Goal: Task Accomplishment & Management: Manage account settings

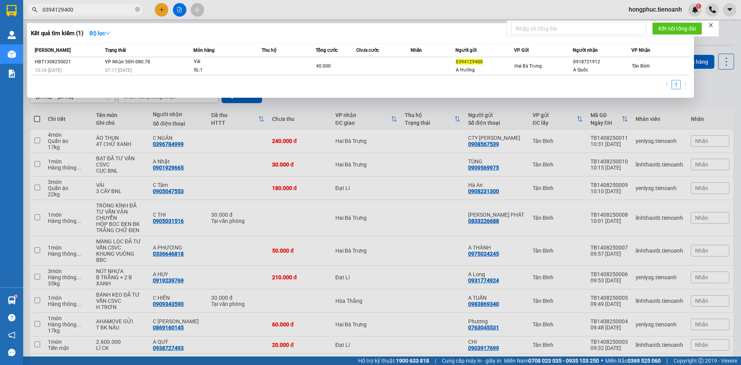
click at [263, 6] on div at bounding box center [370, 182] width 741 height 365
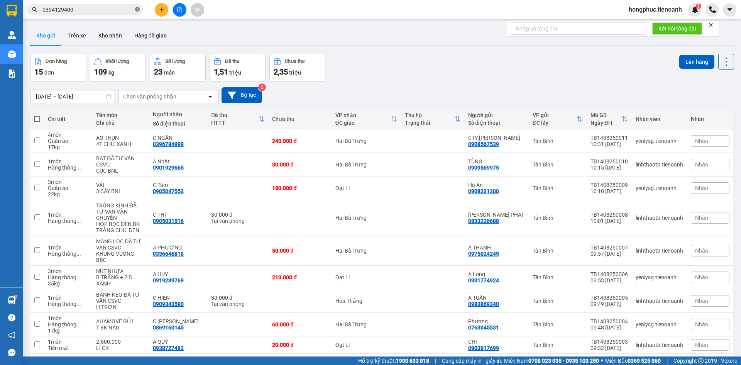
click at [138, 8] on icon "close-circle" at bounding box center [137, 9] width 5 height 5
paste input "0908126156"
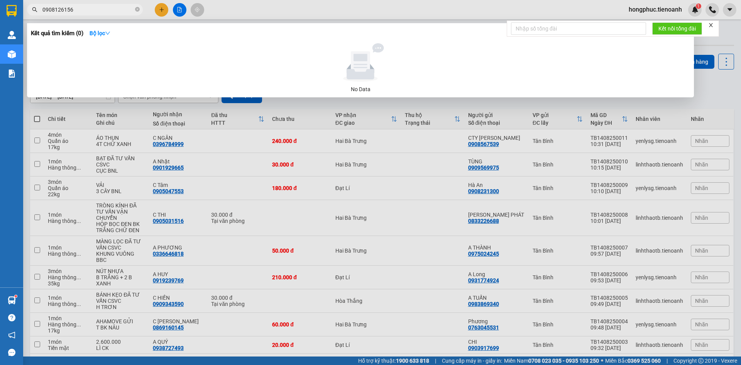
type input "0908126156"
click at [138, 10] on icon "close-circle" at bounding box center [137, 9] width 5 height 5
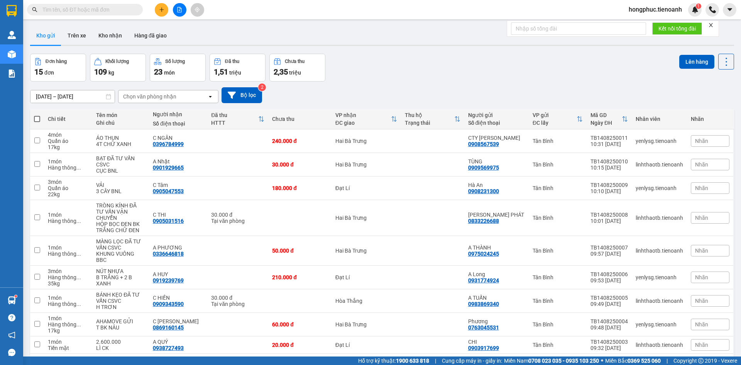
click at [111, 11] on input "text" at bounding box center [87, 9] width 91 height 8
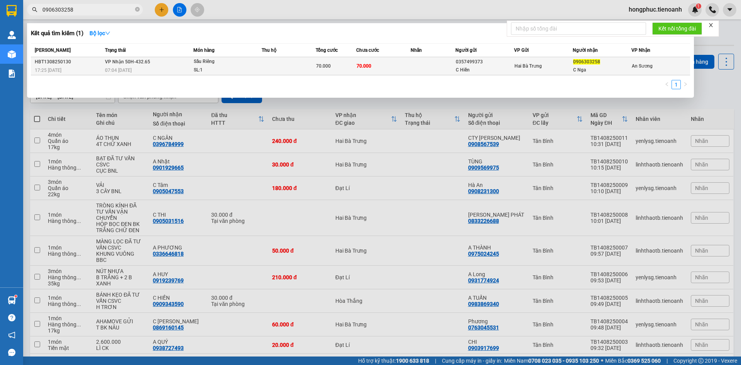
type input "0906303258"
click at [111, 58] on span "VP Nhận 50H-432.65" at bounding box center [127, 61] width 45 height 6
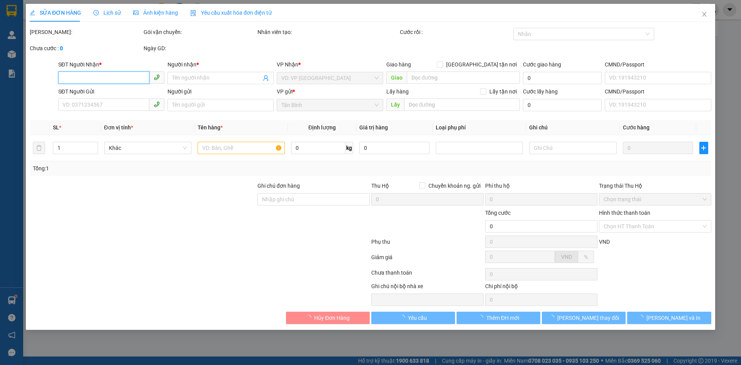
type input "0906303258"
type input "C Nga"
type input "0357499373"
type input "C Hiền"
type input "70.000"
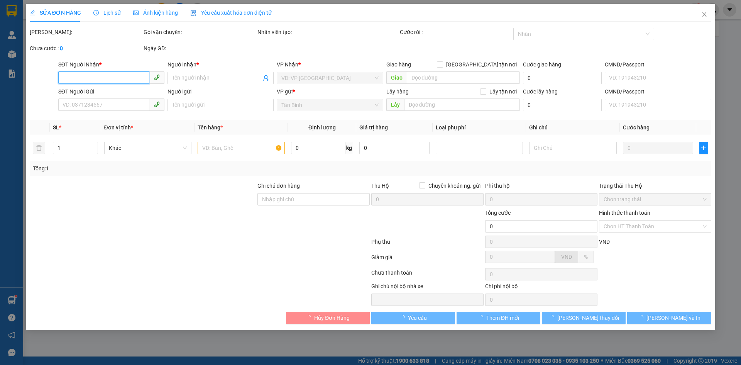
type input "70.000"
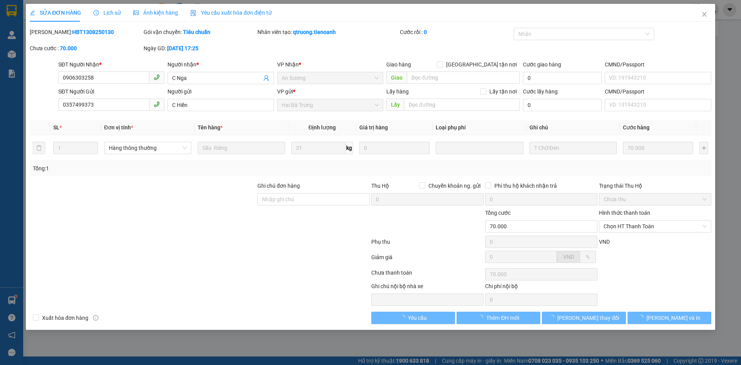
click at [105, 11] on span "Lịch sử" at bounding box center [106, 13] width 27 height 6
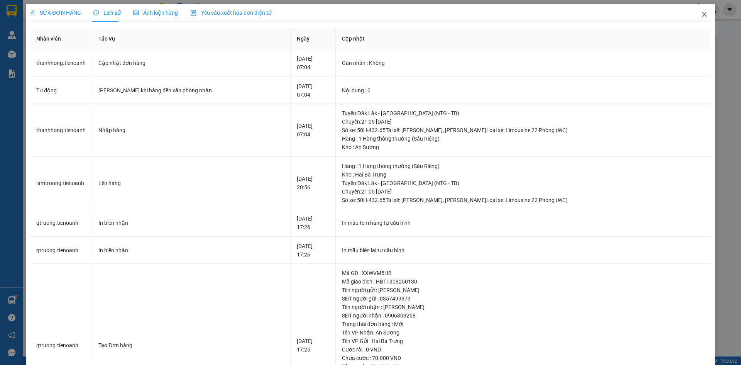
drag, startPoint x: 698, startPoint y: 15, endPoint x: 460, endPoint y: 0, distance: 238.1
click at [701, 15] on icon "close" at bounding box center [704, 14] width 6 height 6
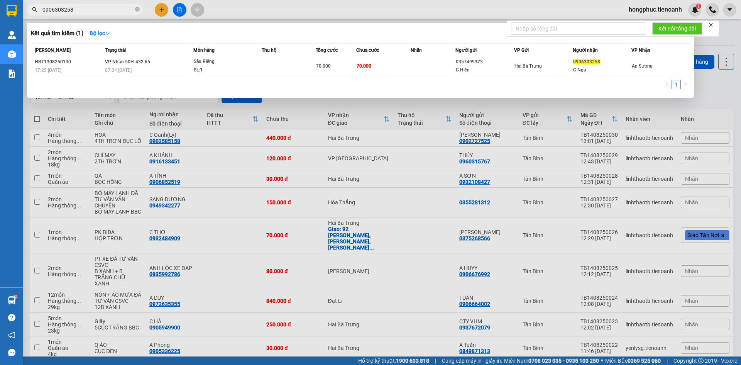
click at [96, 7] on input "0906303258" at bounding box center [87, 9] width 91 height 8
click at [138, 10] on icon "close-circle" at bounding box center [137, 9] width 5 height 5
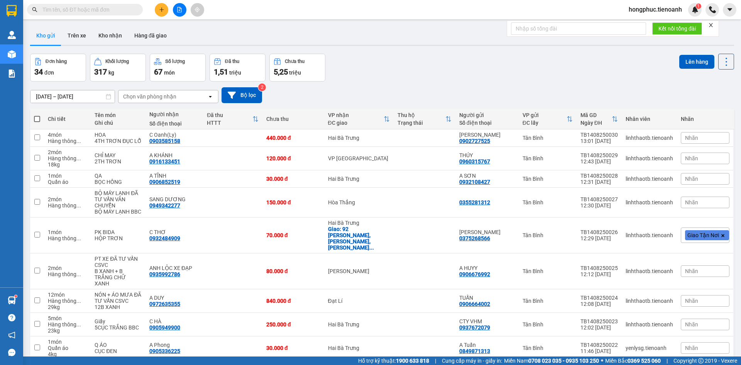
paste input "0933368377"
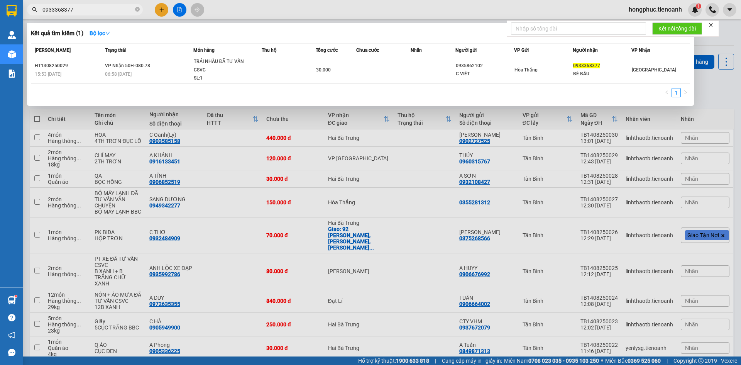
type input "0933368377"
click at [135, 10] on icon "close-circle" at bounding box center [137, 9] width 5 height 5
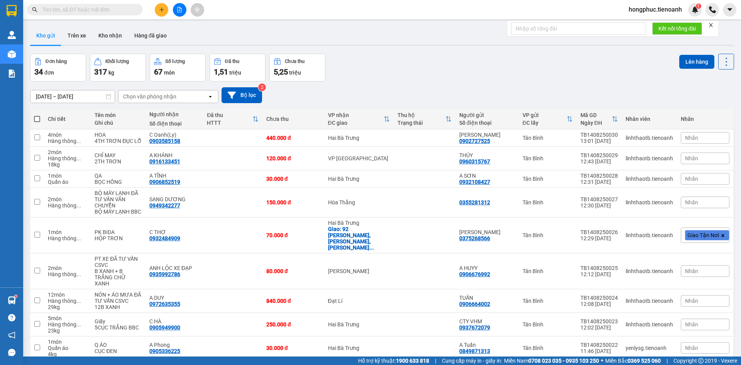
paste input "0336213800"
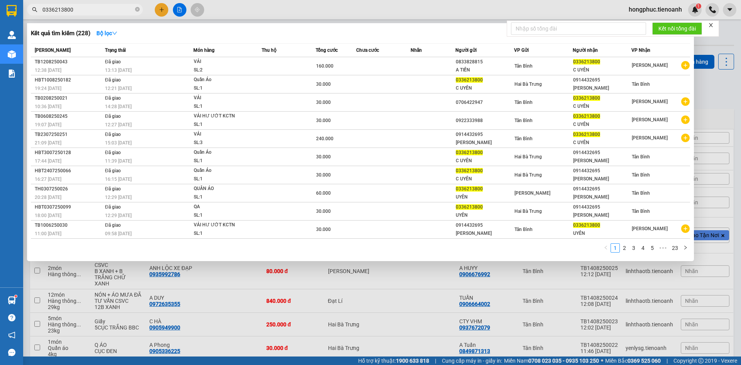
type input "0336213800"
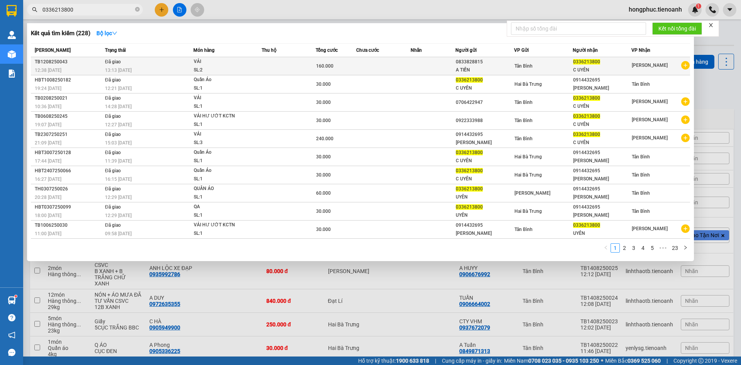
click at [137, 74] on td "Đã giao 13:13 [DATE]" at bounding box center [148, 66] width 90 height 18
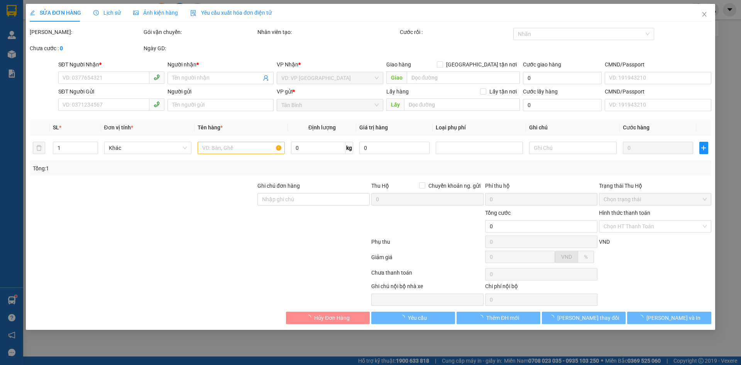
type input "0336213800"
type input "C UYÊN"
type input "0833828815"
type input "A TIẾN"
type input "160.000"
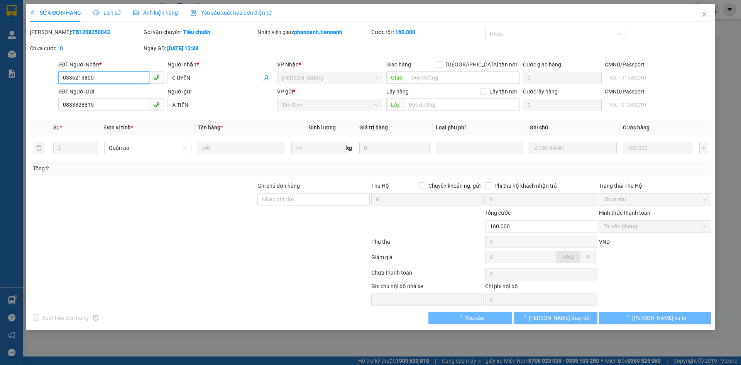
click at [103, 14] on span "Lịch sử" at bounding box center [106, 13] width 27 height 6
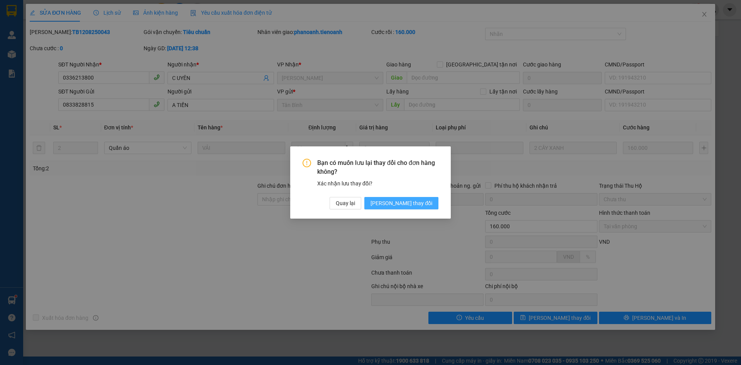
click at [425, 202] on span "[PERSON_NAME] thay đổi" at bounding box center [401, 203] width 62 height 8
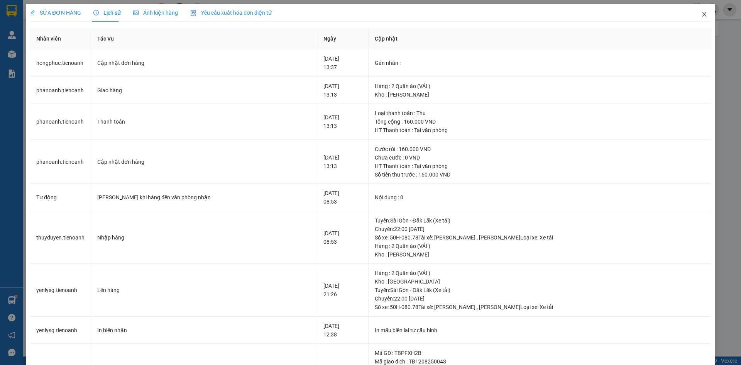
drag, startPoint x: 700, startPoint y: 15, endPoint x: 592, endPoint y: 2, distance: 108.4
click at [701, 15] on icon "close" at bounding box center [704, 14] width 6 height 6
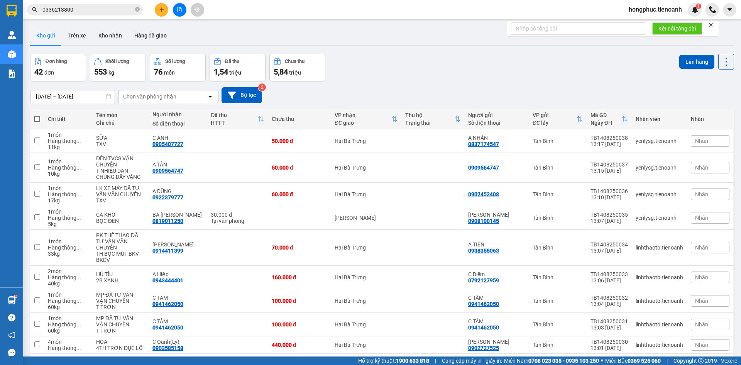
click at [100, 15] on div "Kết quả tìm kiếm ( 228 ) Bộ lọc Mã ĐH Trạng thái Món hàng Thu hộ Tổng cước Chưa…" at bounding box center [75, 10] width 150 height 14
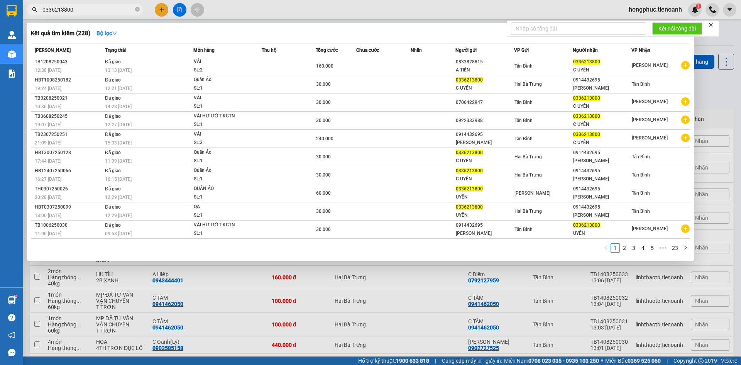
click at [102, 11] on input "0336213800" at bounding box center [87, 9] width 91 height 8
